Goal: Information Seeking & Learning: Learn about a topic

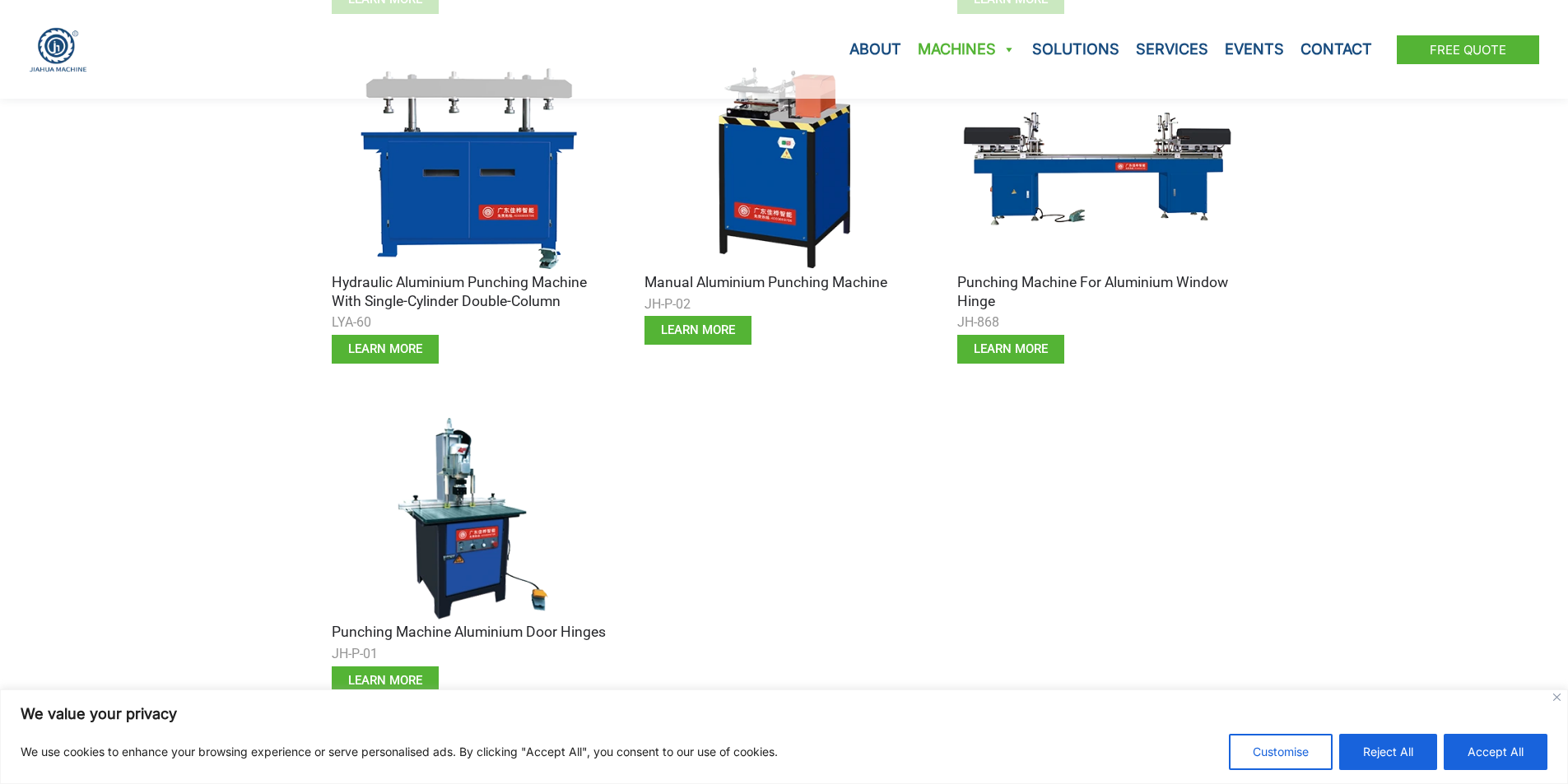
scroll to position [987, 0]
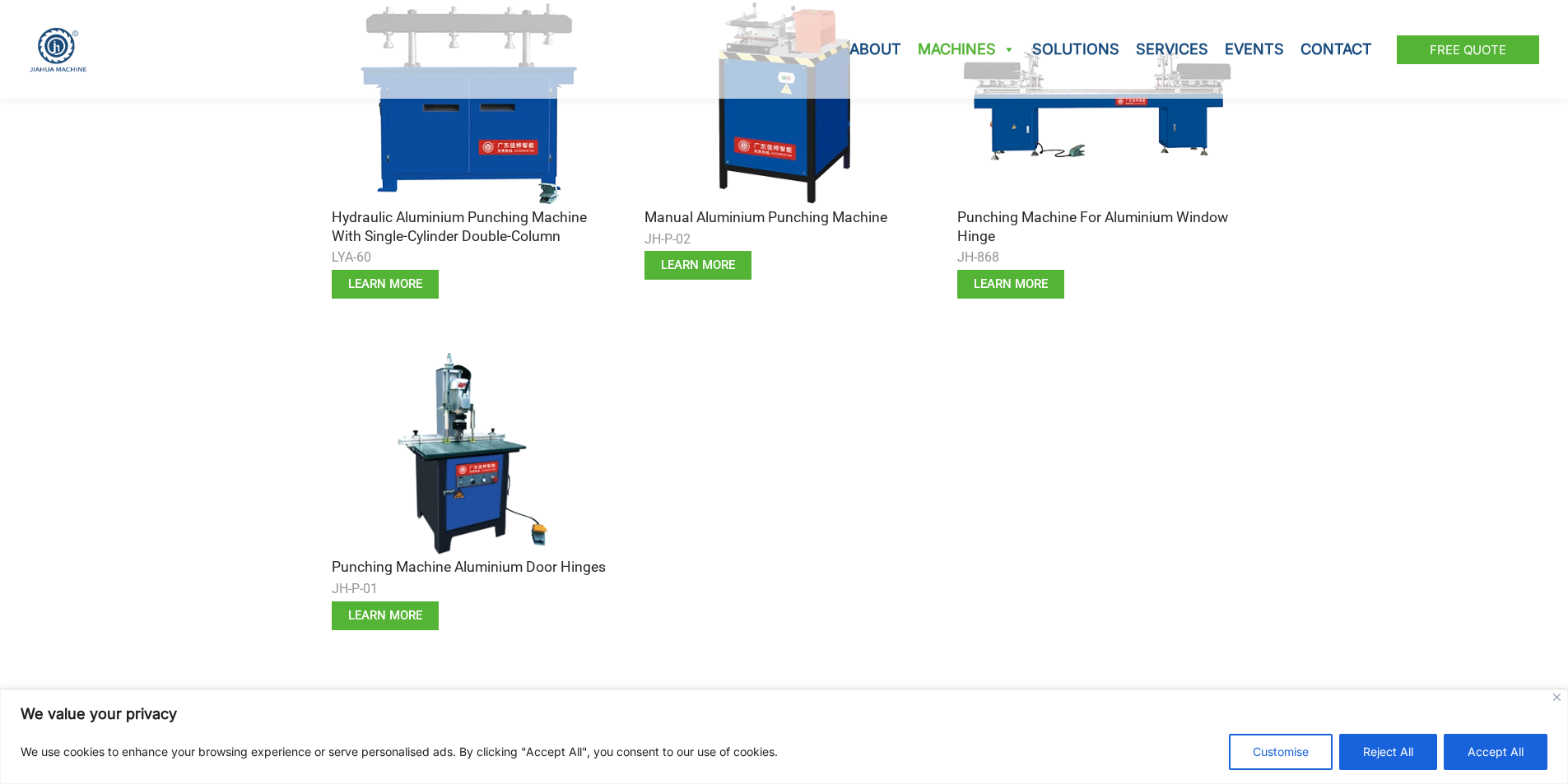
click at [463, 465] on img at bounding box center [471, 453] width 280 height 210
click at [446, 561] on h3 "Punching Machine Aluminium Door Hinges" at bounding box center [471, 568] width 280 height 19
click at [383, 614] on span "learn more" at bounding box center [385, 615] width 74 height 12
click at [464, 387] on img at bounding box center [471, 453] width 280 height 210
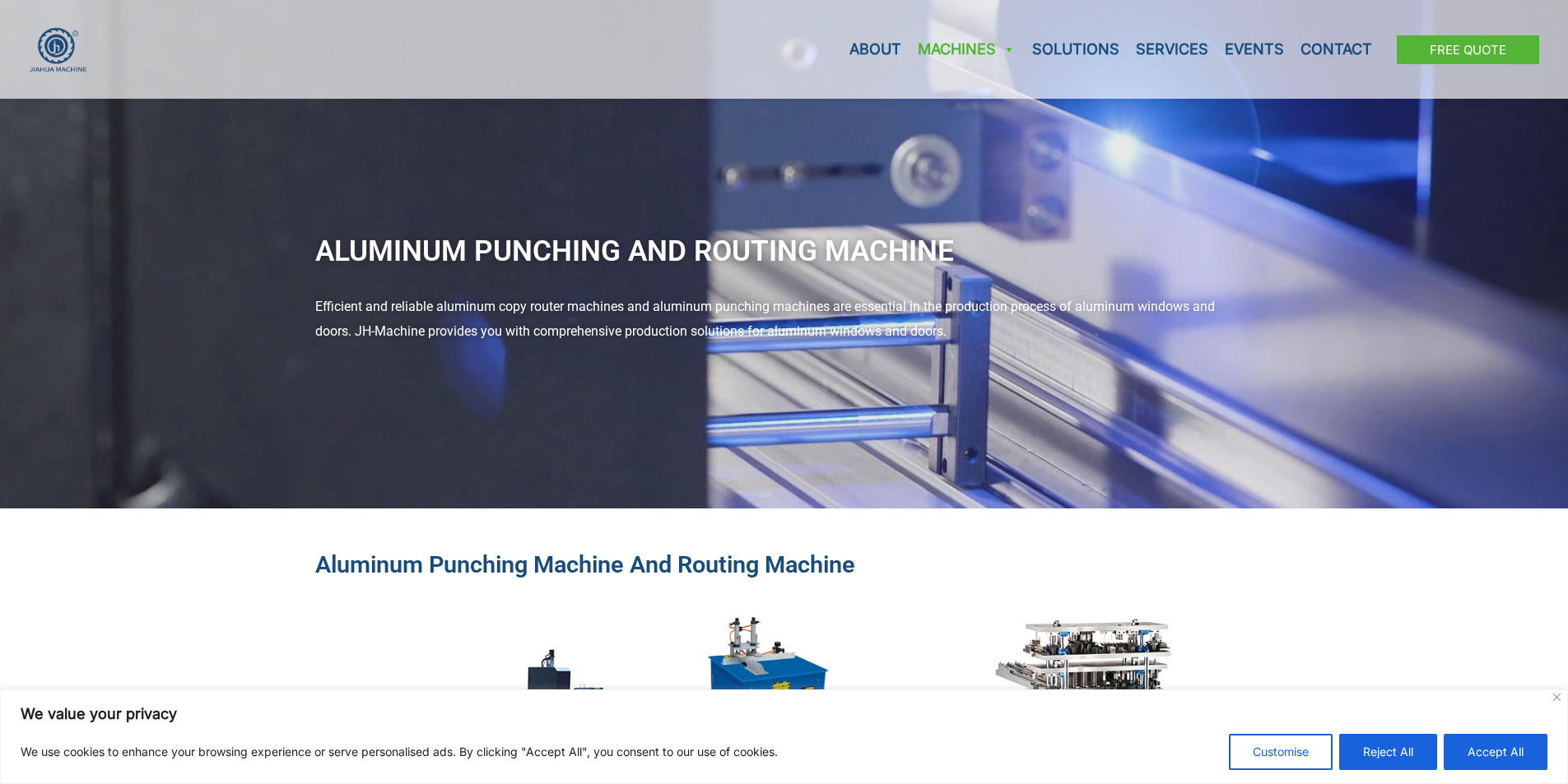
scroll to position [0, 0]
